Goal: Navigation & Orientation: Find specific page/section

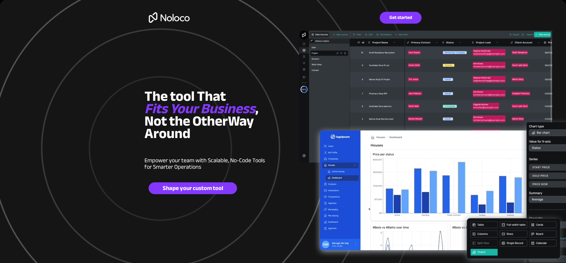
click at [398, 24] on div at bounding box center [283, 154] width 277 height 309
click at [398, 20] on span "Get started" at bounding box center [400, 18] width 41 height 6
click at [179, 23] on img at bounding box center [170, 17] width 50 height 19
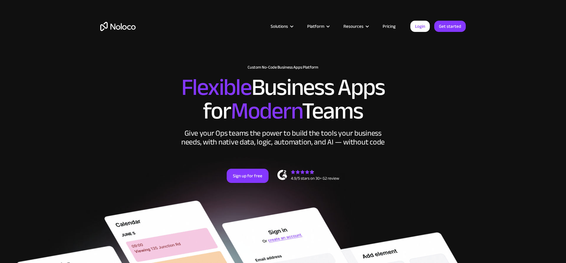
click at [387, 26] on link "Pricing" at bounding box center [390, 26] width 28 height 8
